Goal: Ask a question

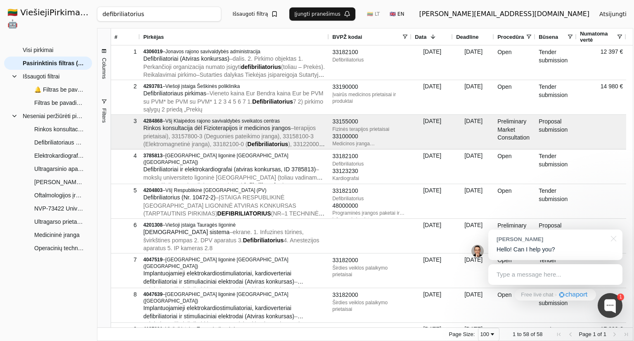
click at [205, 14] on input "defibriliatorius" at bounding box center [159, 14] width 124 height 15
paste input "2738499"
type input "2738499"
click at [306, 17] on button "Ieškoti" at bounding box center [292, 14] width 32 height 15
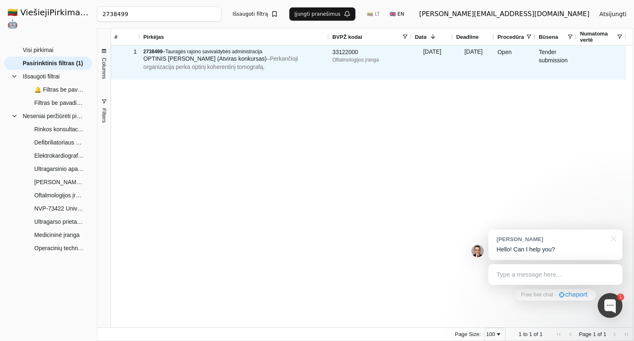
click at [253, 76] on div "2738499 – Tauragės rajono savivaldybės administracija OPTINIS KOHERENTINIS TOMO…" at bounding box center [234, 62] width 189 height 34
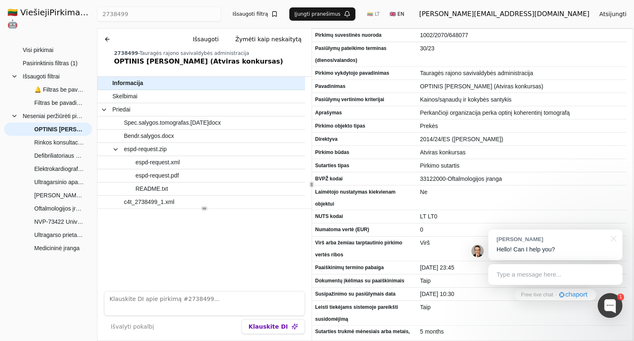
drag, startPoint x: 218, startPoint y: 306, endPoint x: 221, endPoint y: 312, distance: 7.2
click at [219, 306] on textarea at bounding box center [204, 303] width 201 height 25
type textarea "Ar grąžinamas pasiūlymo galiojimo užtikrinimas?"
click at [253, 326] on button "Klauskite DI" at bounding box center [272, 326] width 63 height 15
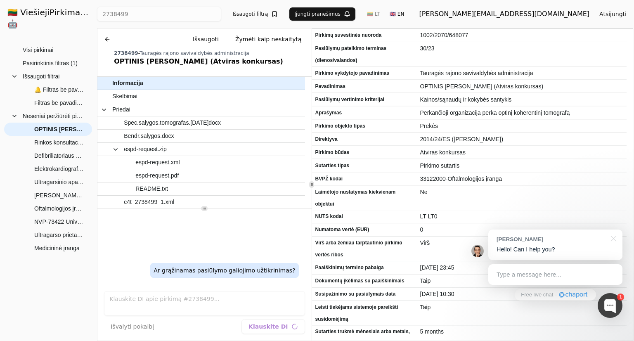
click at [216, 241] on div "Ar grąžinamas pasiūlymo galiojimo užtikrinimas?" at bounding box center [204, 247] width 214 height 76
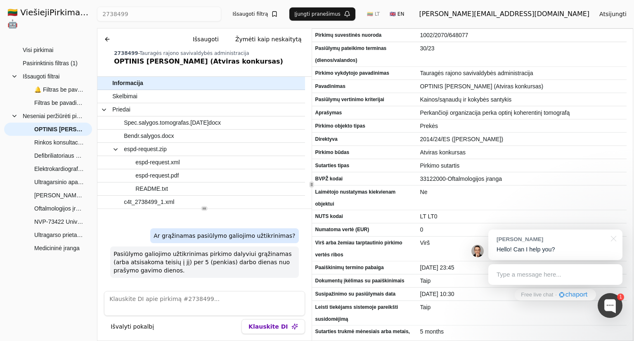
click at [184, 299] on textarea at bounding box center [204, 303] width 201 height 25
type textarea "kur apie tai parašyta?"
click at [271, 321] on button "Klauskite DI" at bounding box center [272, 326] width 63 height 15
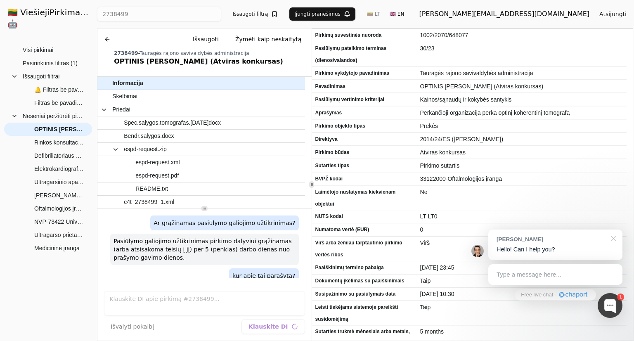
click at [615, 241] on div at bounding box center [612, 237] width 21 height 17
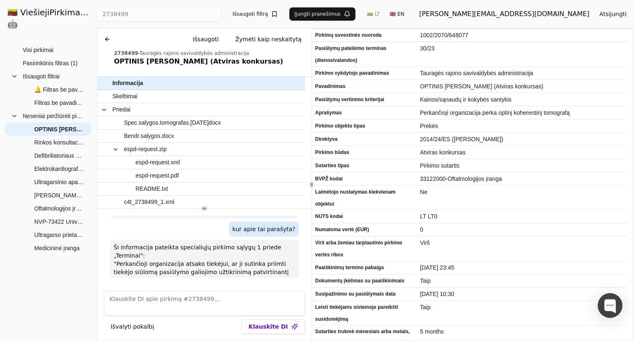
scroll to position [73, 0]
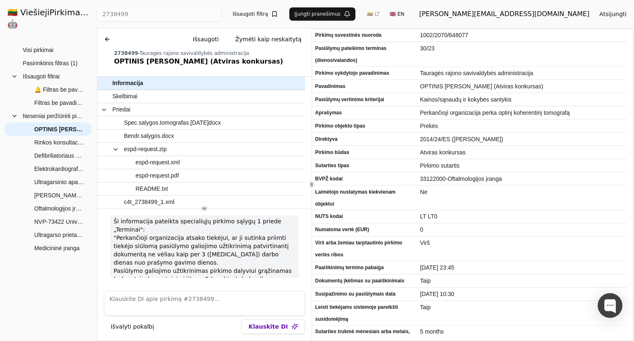
click at [175, 293] on textarea at bounding box center [204, 303] width 201 height 25
type textarea "Suformuluok perkančiajai organizacijai laišką/prašymą dėl pasiūlymo galiojimo u…"
click at [265, 324] on button "Klauskite DI" at bounding box center [272, 326] width 63 height 15
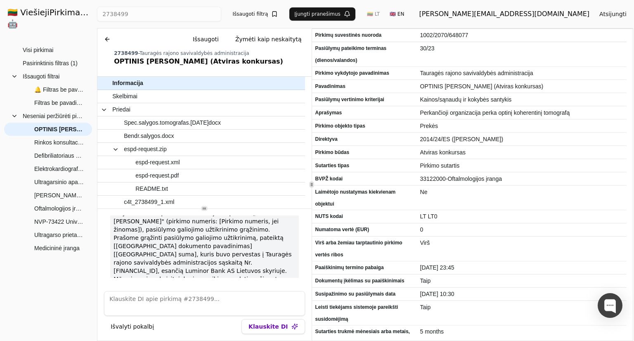
scroll to position [175, 0]
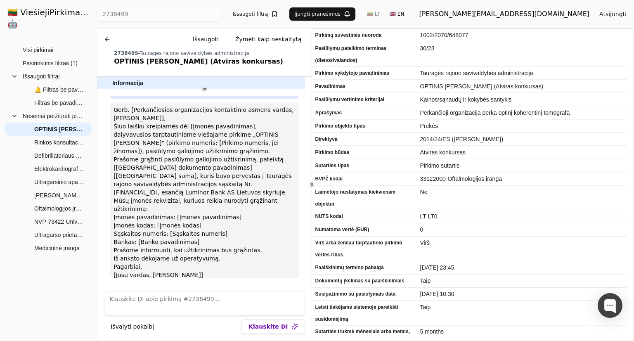
click at [279, 89] on div at bounding box center [204, 89] width 214 height 0
click at [151, 135] on p "Šiuo laišku kreipiamės dėl [Įmonės pavadinimas], dalyvavusios tarptautiniame vi…" at bounding box center [204, 138] width 182 height 33
click at [248, 254] on p "Iš anksto dėkojame už operatyvumą." at bounding box center [204, 258] width 182 height 8
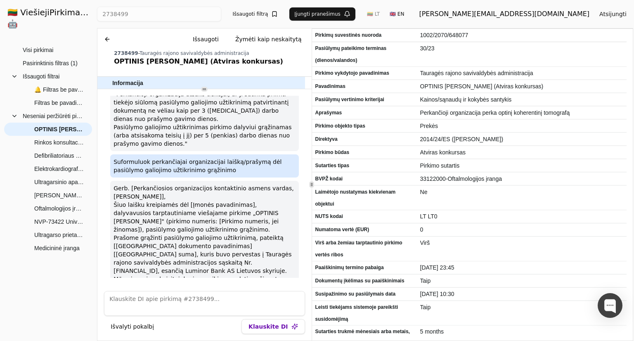
scroll to position [180, 0]
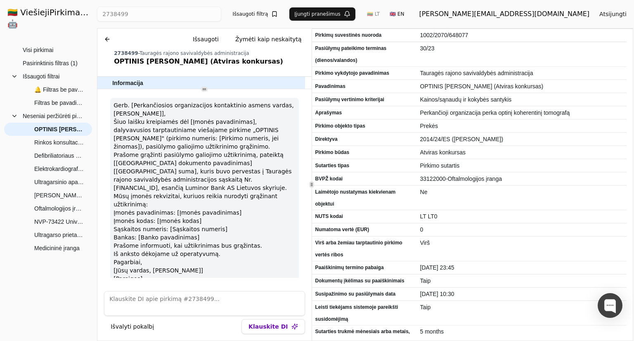
click at [140, 161] on p "Prašome grąžinti pasiūlymo galiojimo užtikrinimą, pateiktą [[GEOGRAPHIC_DATA] d…" at bounding box center [204, 171] width 182 height 41
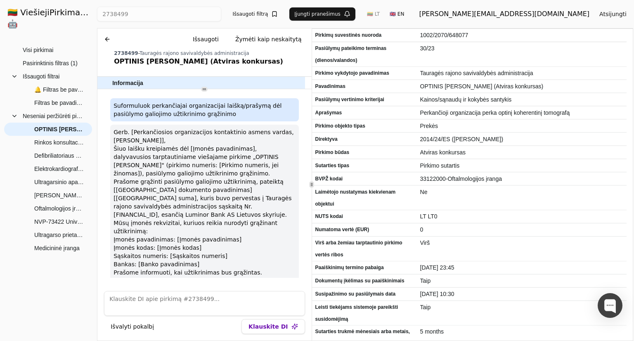
scroll to position [138, 0]
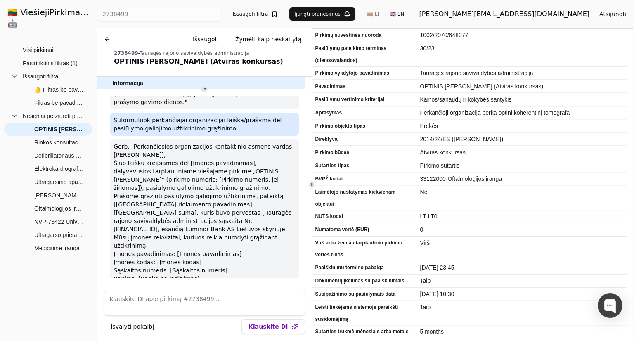
click at [152, 169] on p "Šiuo laišku kreipiamės dėl [Įmonės pavadinimas], dalyvavusios tarptautiniame vi…" at bounding box center [204, 175] width 182 height 33
drag, startPoint x: 116, startPoint y: 180, endPoint x: 256, endPoint y: 183, distance: 140.3
click at [256, 192] on p "Prašome grąžinti pasiūlymo galiojimo užtikrinimą, pateiktą [[GEOGRAPHIC_DATA] d…" at bounding box center [204, 212] width 182 height 41
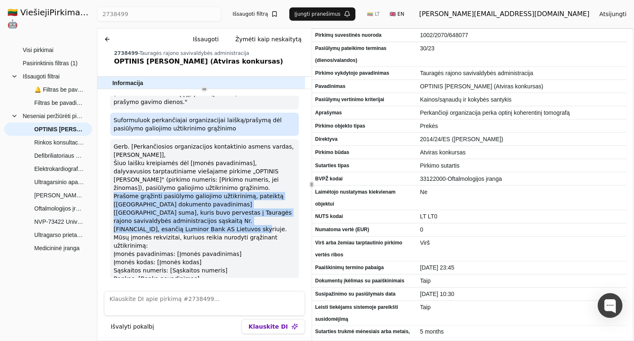
drag, startPoint x: 113, startPoint y: 178, endPoint x: 280, endPoint y: 209, distance: 169.1
click at [280, 209] on p "Prašome grąžinti pasiūlymo galiojimo užtikrinimą, pateiktą [[GEOGRAPHIC_DATA] d…" at bounding box center [204, 212] width 182 height 41
